Goal: Consume media (video, audio): Browse casually

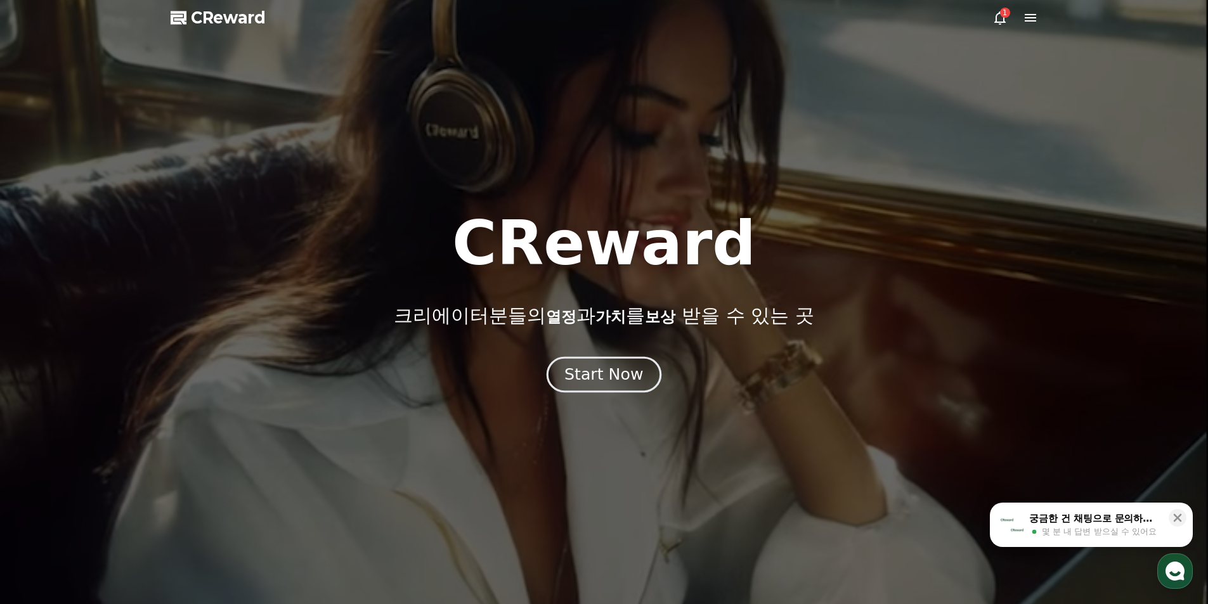
click at [595, 371] on div "Start Now" at bounding box center [603, 375] width 79 height 22
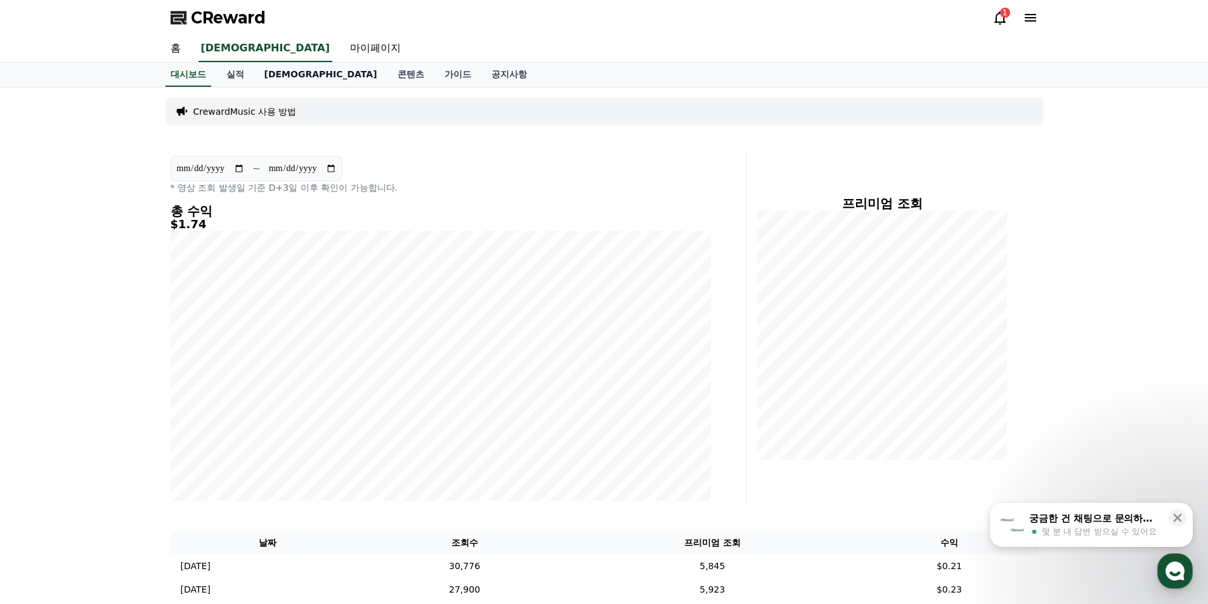
click at [267, 75] on link "[DEMOGRAPHIC_DATA]" at bounding box center [320, 75] width 133 height 24
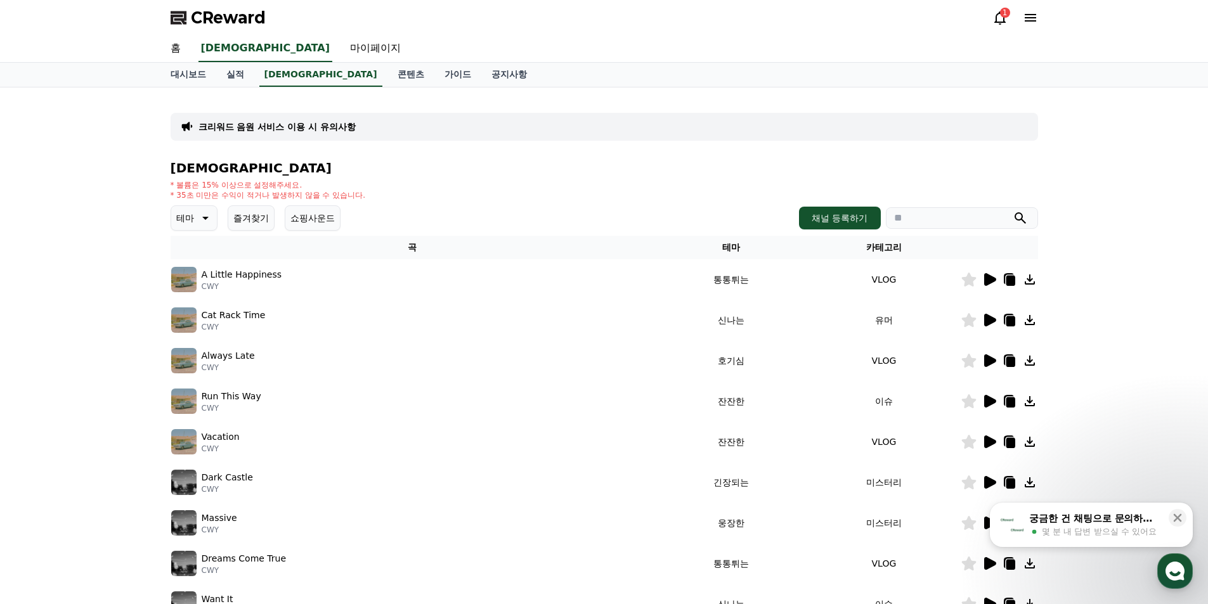
click at [206, 223] on icon at bounding box center [204, 218] width 15 height 15
click at [214, 294] on button "감동적인" at bounding box center [195, 290] width 46 height 28
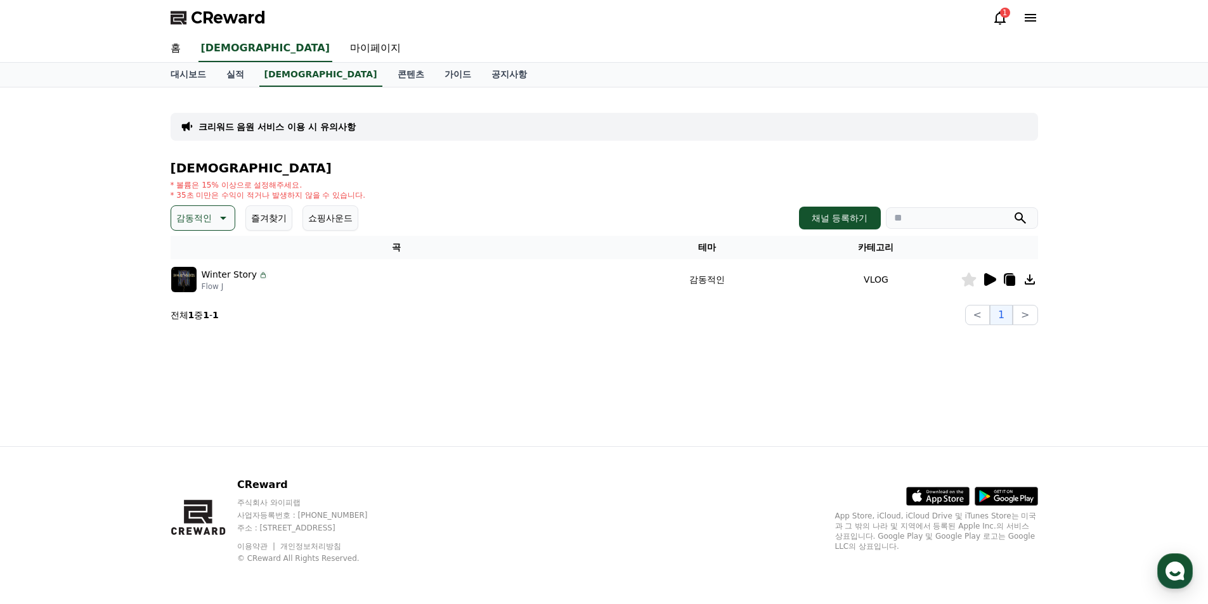
click at [987, 280] on icon at bounding box center [990, 279] width 12 height 13
